Goal: Check status: Check status

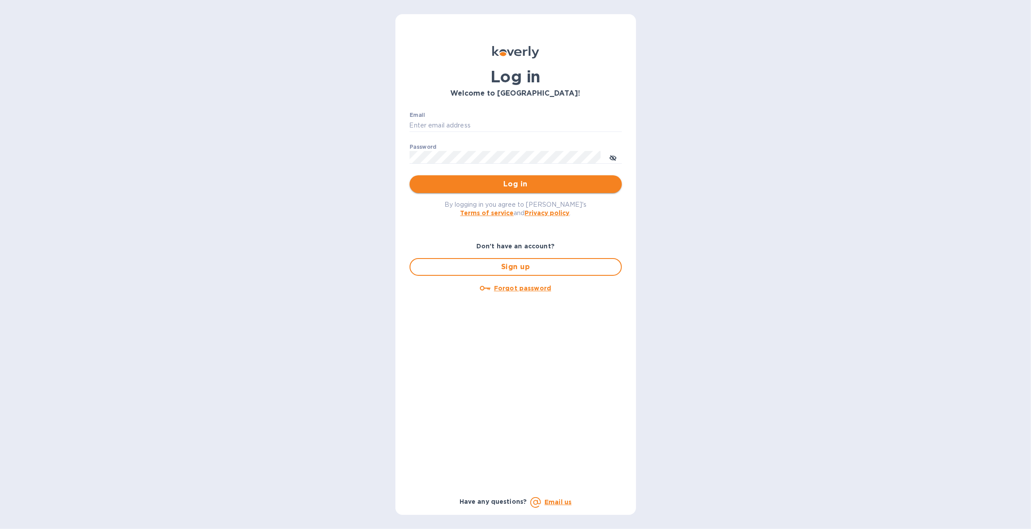
type input "justin.panasewicz@shipspry.com"
click at [507, 186] on span "Log in" at bounding box center [516, 184] width 198 height 11
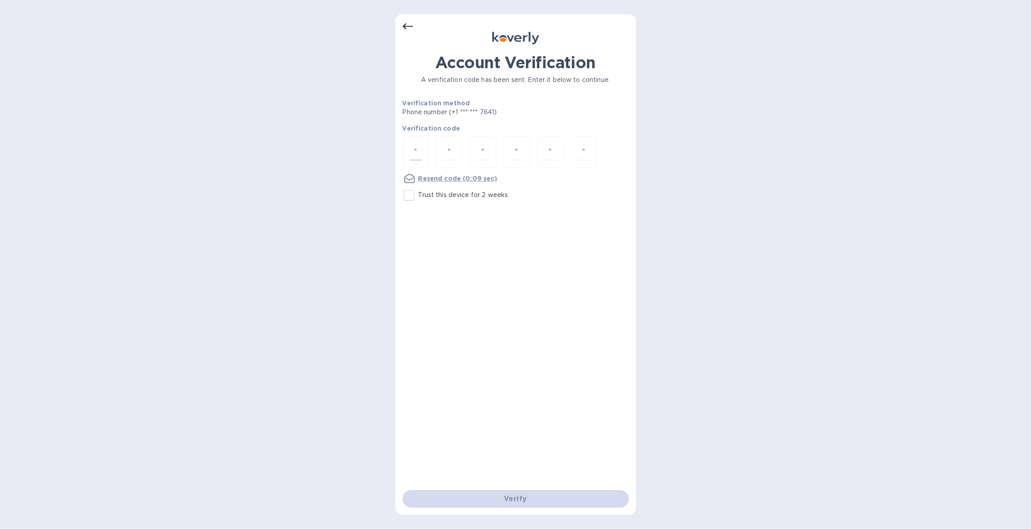
click at [414, 151] on input "number" at bounding box center [416, 152] width 12 height 16
type input "4"
type input "9"
type input "2"
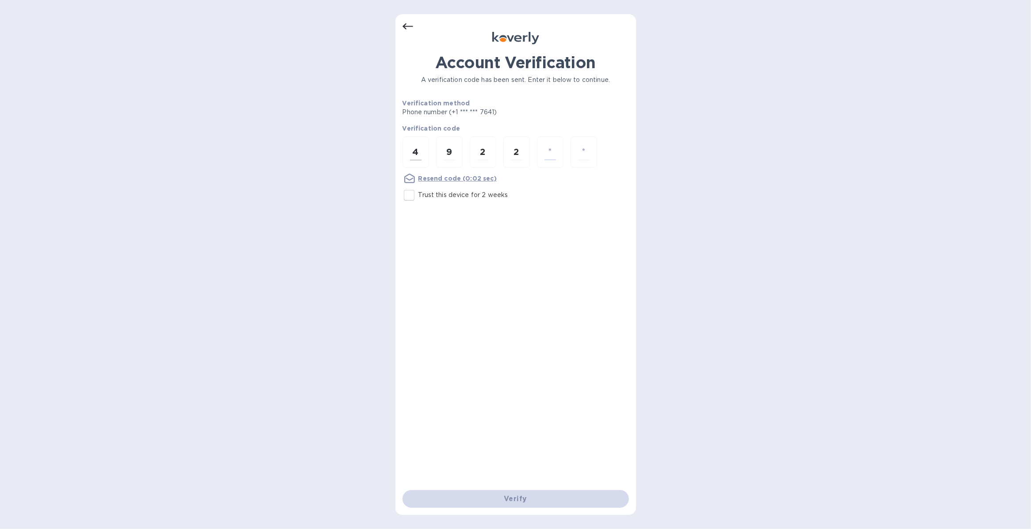
type input "7"
type input "6"
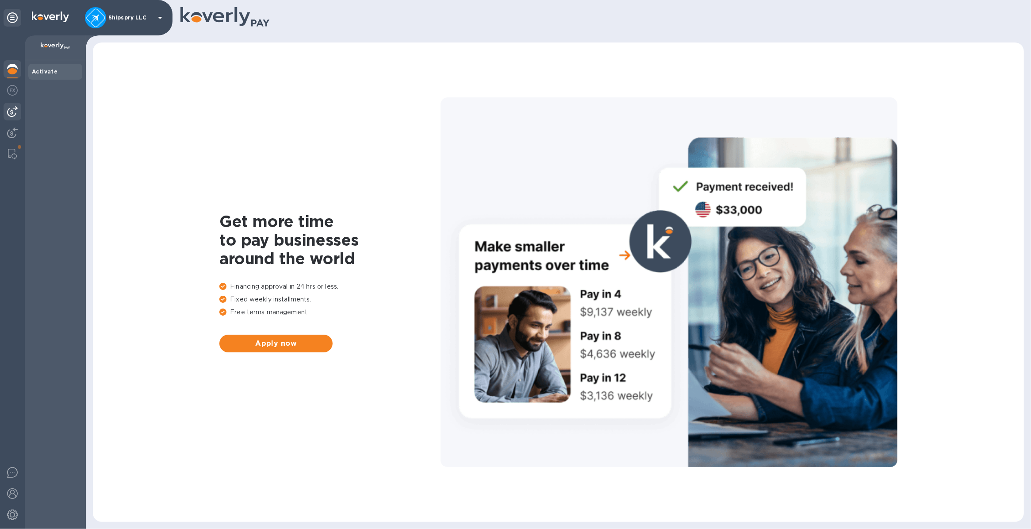
click at [11, 115] on img at bounding box center [12, 111] width 11 height 11
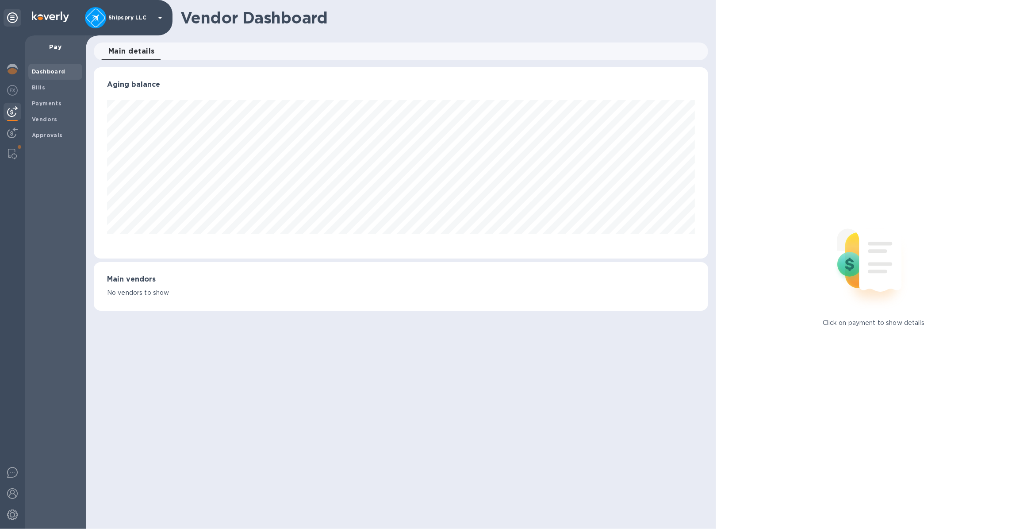
scroll to position [191, 614]
click at [49, 102] on b "Payments" at bounding box center [47, 103] width 30 height 7
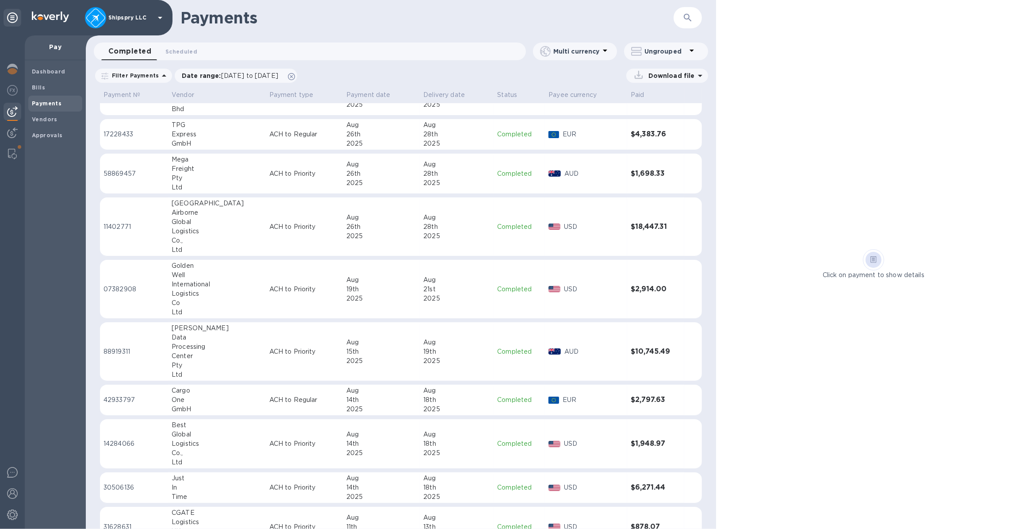
scroll to position [221, 0]
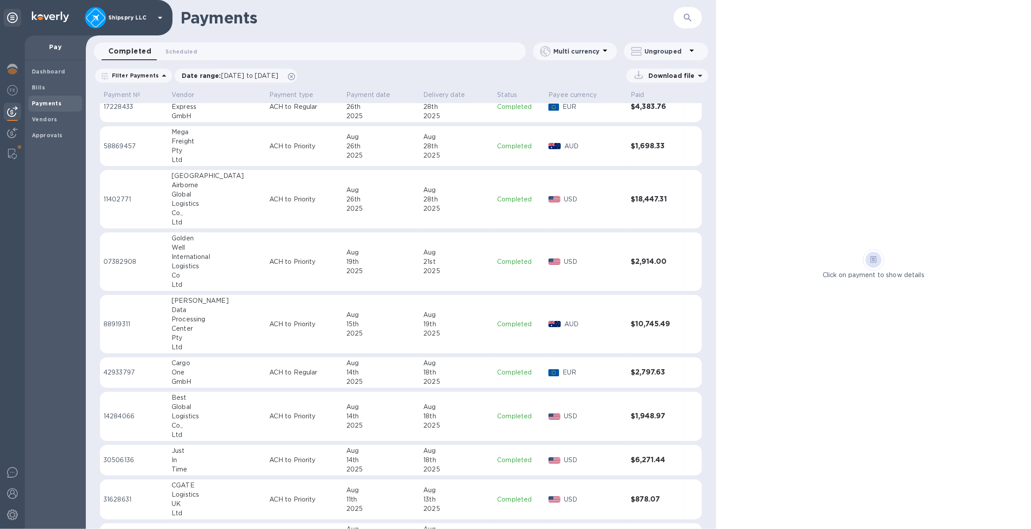
click at [269, 416] on p "ACH to Priority" at bounding box center [304, 416] width 70 height 9
